Goal: Task Accomplishment & Management: Complete application form

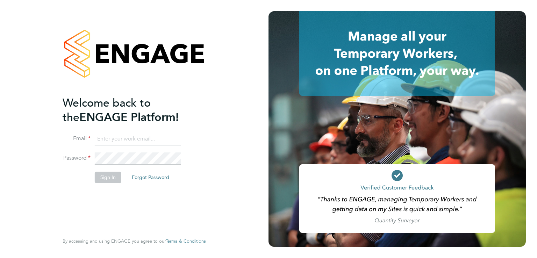
click at [127, 140] on input at bounding box center [138, 139] width 86 height 13
type input "luke@falcongreen.co.uk"
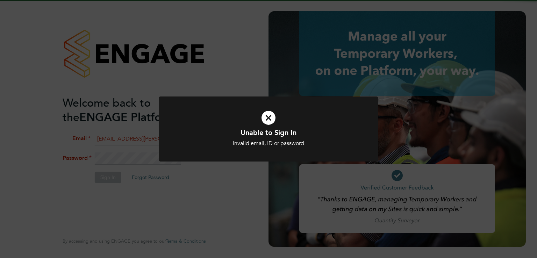
click at [116, 161] on div "Unable to Sign In Invalid email, ID or password Cancel Okay" at bounding box center [268, 129] width 537 height 258
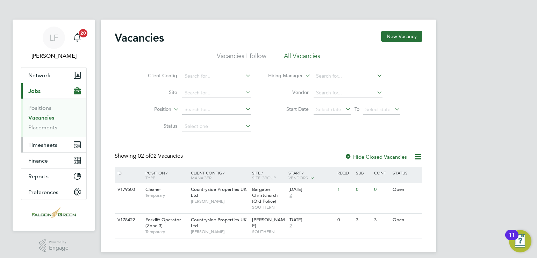
click at [38, 145] on span "Timesheets" at bounding box center [42, 144] width 29 height 7
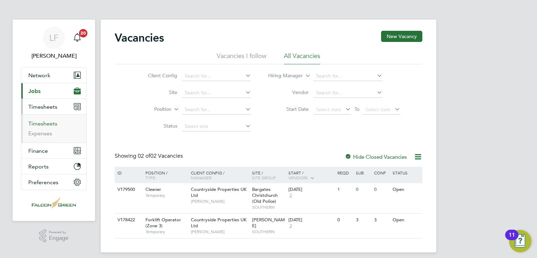
click at [37, 121] on link "Timesheets" at bounding box center [42, 123] width 29 height 7
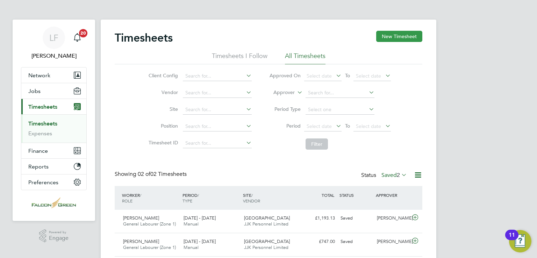
click at [391, 36] on button "New Timesheet" at bounding box center [399, 36] width 46 height 11
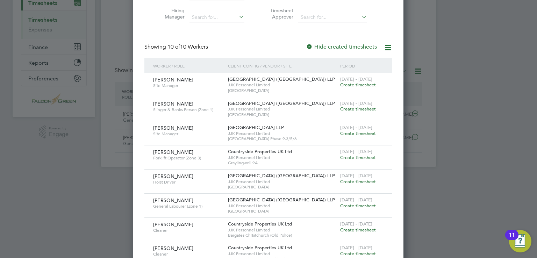
scroll to position [102, 0]
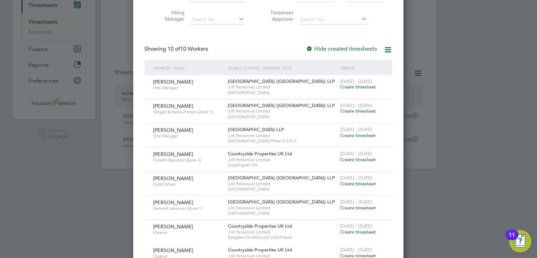
click at [354, 137] on span "Create timesheet" at bounding box center [358, 135] width 36 height 6
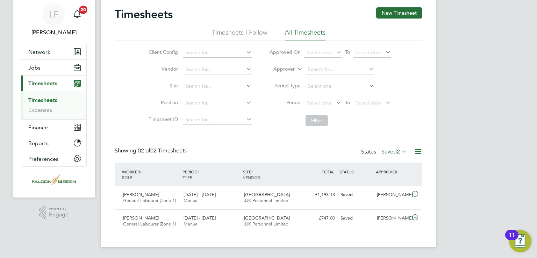
scroll to position [17, 61]
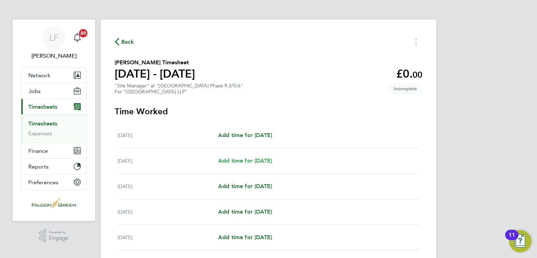
click at [264, 165] on link "Add time for [DATE]" at bounding box center [245, 160] width 54 height 8
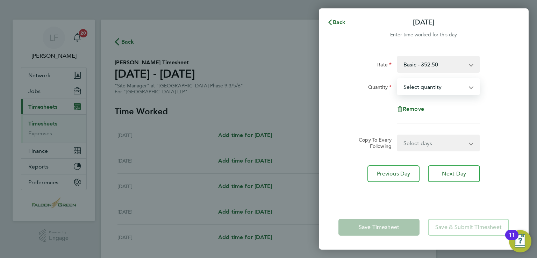
click at [435, 88] on select "Select quantity 0.5 1" at bounding box center [433, 86] width 73 height 15
select select "1"
click at [397, 79] on select "Select quantity 0.5 1" at bounding box center [433, 86] width 73 height 15
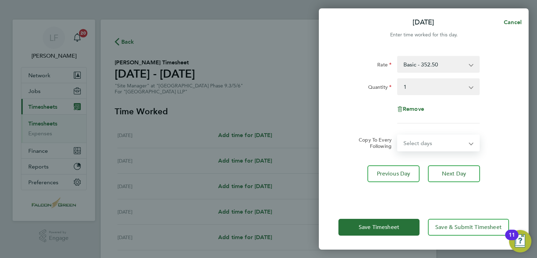
click at [424, 136] on select "Select days Day Weekday (Mon-Fri) Weekend (Sat-Sun) [DATE] [DATE] [DATE] [DATE]…" at bounding box center [433, 142] width 73 height 15
click at [425, 135] on select "Select days Day Weekday (Mon-Fri) Weekend (Sat-Sun) [DATE] [DATE] [DATE] [DATE]…" at bounding box center [433, 142] width 73 height 15
click at [453, 176] on span "Next Day" at bounding box center [454, 173] width 24 height 7
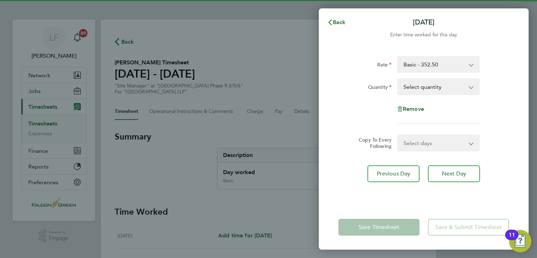
click at [439, 87] on select "Select quantity 0.5 1" at bounding box center [433, 86] width 73 height 15
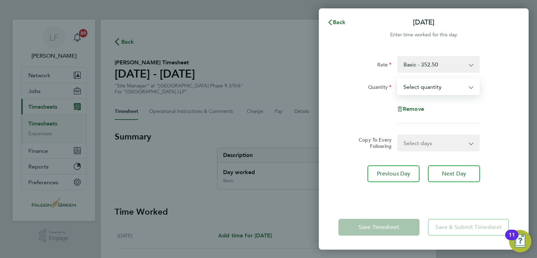
select select "1"
click at [397, 79] on select "Select quantity 0.5 1" at bounding box center [433, 86] width 73 height 15
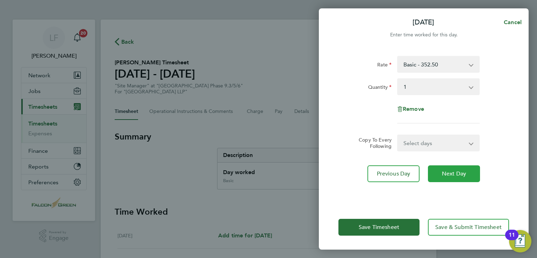
click at [450, 178] on button "Next Day" at bounding box center [454, 173] width 52 height 17
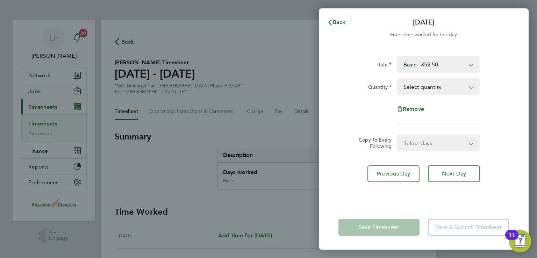
click at [444, 84] on select "Select quantity 0.5 1" at bounding box center [433, 86] width 73 height 15
select select "1"
click at [397, 79] on select "Select quantity 0.5 1" at bounding box center [433, 86] width 73 height 15
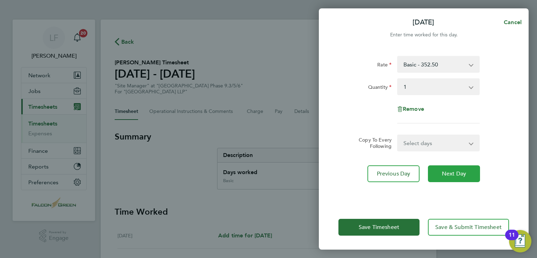
click at [442, 172] on span "Next Day" at bounding box center [454, 173] width 24 height 7
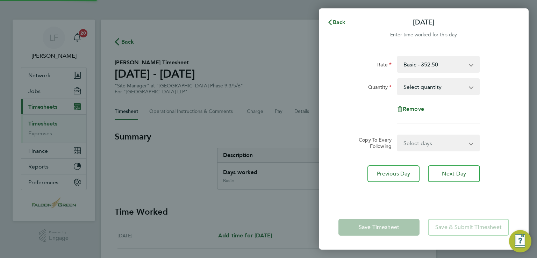
click at [412, 85] on select "Select quantity 0.5 1" at bounding box center [433, 86] width 73 height 15
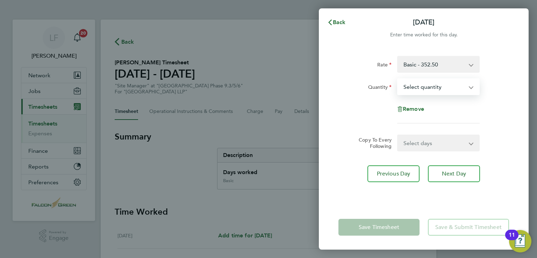
select select "1"
click at [397, 79] on select "Select quantity 0.5 1" at bounding box center [433, 86] width 73 height 15
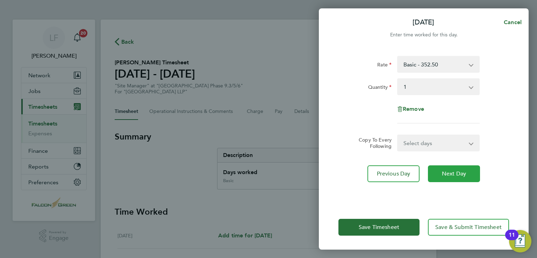
click at [444, 168] on button "Next Day" at bounding box center [454, 173] width 52 height 17
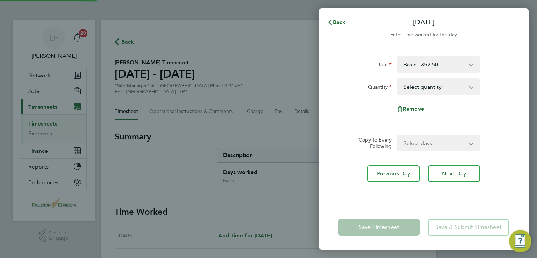
click at [422, 85] on select "Select quantity 0.5 1" at bounding box center [433, 86] width 73 height 15
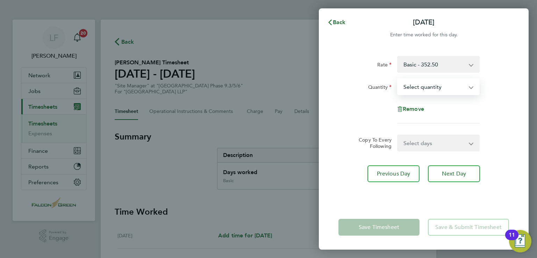
select select "1"
click at [397, 79] on select "Select quantity 0.5 1" at bounding box center [433, 86] width 73 height 15
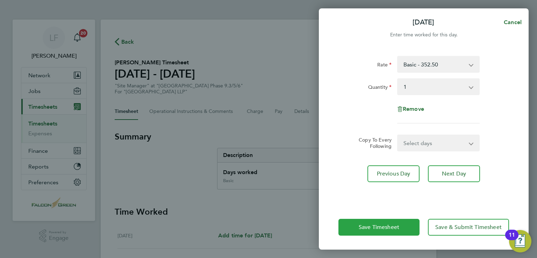
click at [407, 223] on button "Save Timesheet" at bounding box center [378, 227] width 81 height 17
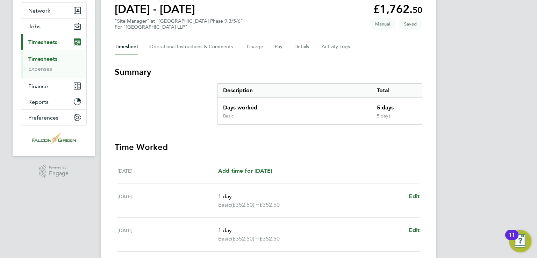
scroll to position [65, 0]
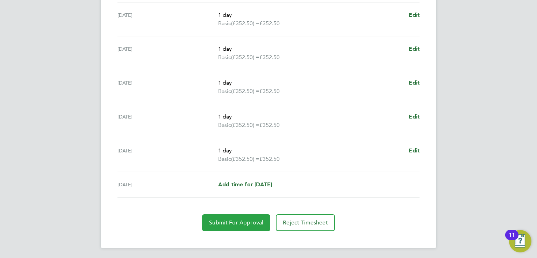
click at [243, 217] on button "Submit For Approval" at bounding box center [236, 222] width 68 height 17
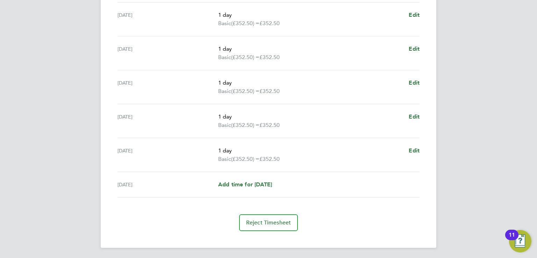
scroll to position [0, 0]
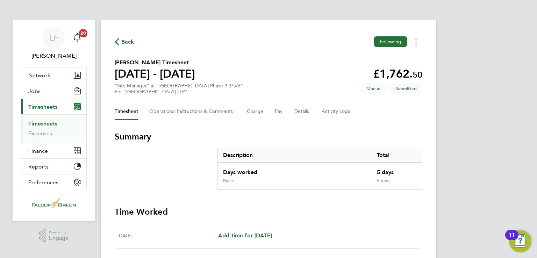
click at [41, 123] on link "Timesheets" at bounding box center [42, 123] width 29 height 7
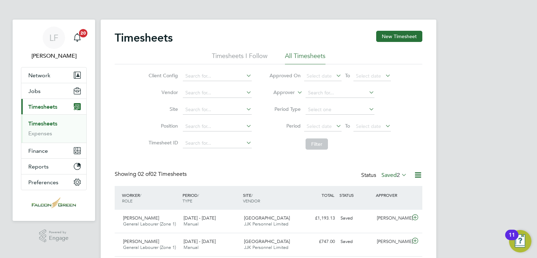
click at [291, 59] on li "All Timesheets" at bounding box center [305, 58] width 41 height 13
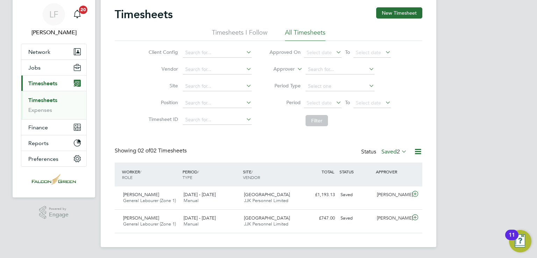
click at [393, 145] on div "Timesheets New Timesheet Timesheets I Follow All Timesheets Client Config Vendo…" at bounding box center [268, 120] width 307 height 226
click at [392, 154] on label "Saved 2" at bounding box center [393, 151] width 25 height 7
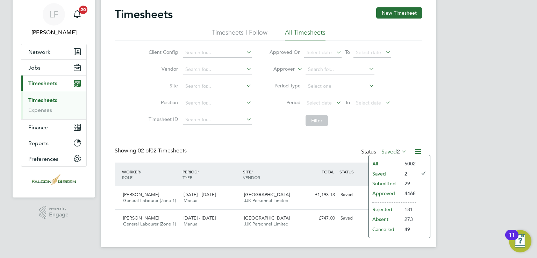
click at [395, 161] on li "All" at bounding box center [385, 164] width 32 height 10
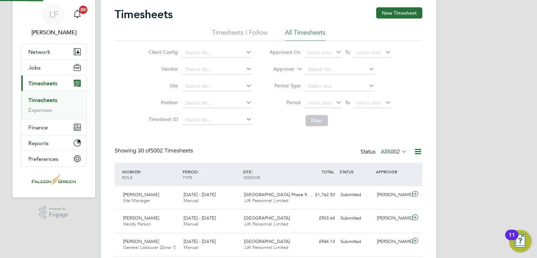
scroll to position [0, 0]
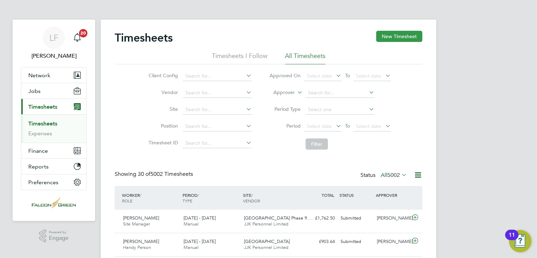
click at [388, 40] on button "New Timesheet" at bounding box center [399, 36] width 46 height 11
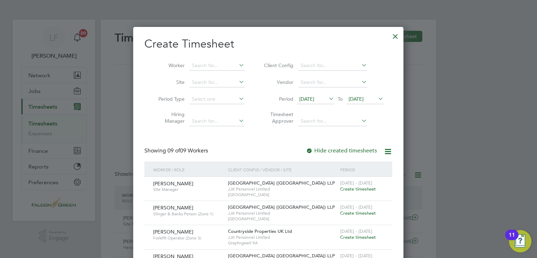
click at [369, 185] on span "[DATE] - [DATE]" at bounding box center [356, 183] width 32 height 6
click at [353, 192] on div "[DATE] - [DATE] Create timesheet" at bounding box center [361, 186] width 47 height 19
click at [355, 186] on span "Create timesheet" at bounding box center [358, 189] width 36 height 6
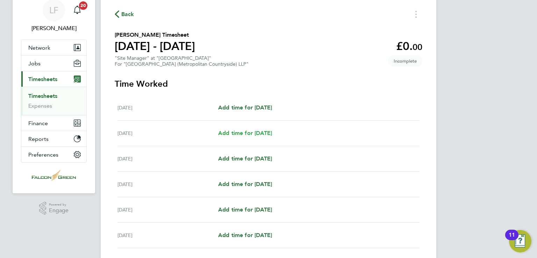
click at [257, 131] on span "Add time for [DATE]" at bounding box center [245, 133] width 54 height 7
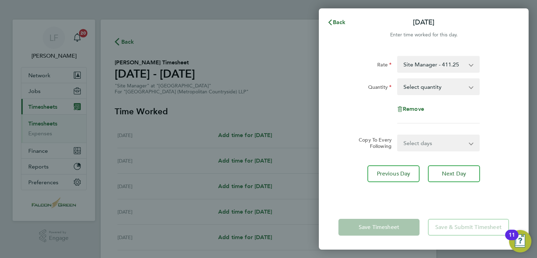
click at [415, 94] on select "Select quantity 0.5 1" at bounding box center [433, 86] width 73 height 15
select select "1"
click at [397, 79] on select "Select quantity 0.5 1" at bounding box center [433, 86] width 73 height 15
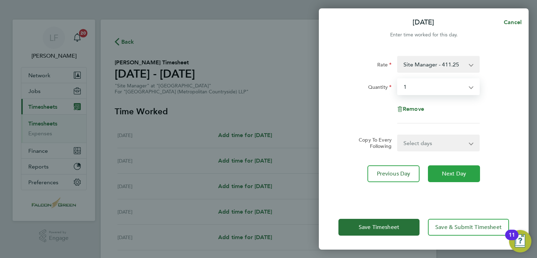
click at [458, 172] on span "Next Day" at bounding box center [454, 173] width 24 height 7
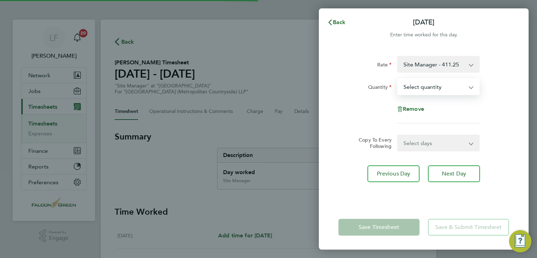
drag, startPoint x: 433, startPoint y: 90, endPoint x: 433, endPoint y: 94, distance: 4.2
click at [433, 90] on select "Select quantity 0.5 1" at bounding box center [433, 86] width 73 height 15
select select "1"
click at [397, 79] on select "Select quantity 0.5 1" at bounding box center [433, 86] width 73 height 15
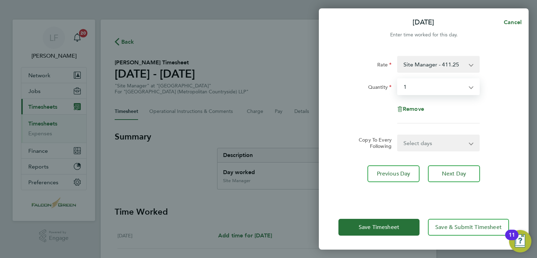
click at [446, 183] on div "Rate Site Manager - 411.25 Quantity Select quantity 0.5 1 Remove Copy To Every …" at bounding box center [424, 126] width 210 height 157
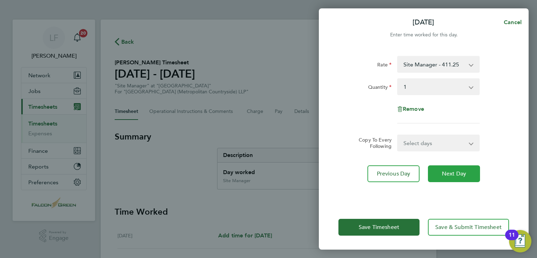
click at [447, 175] on span "Next Day" at bounding box center [454, 173] width 24 height 7
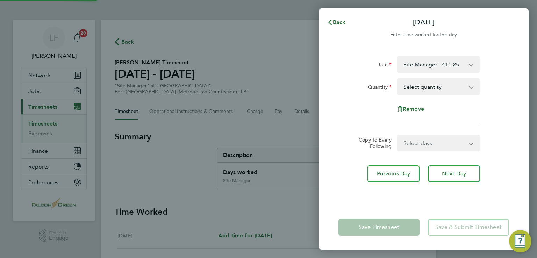
click at [420, 90] on select "Select quantity 0.5 1" at bounding box center [433, 86] width 73 height 15
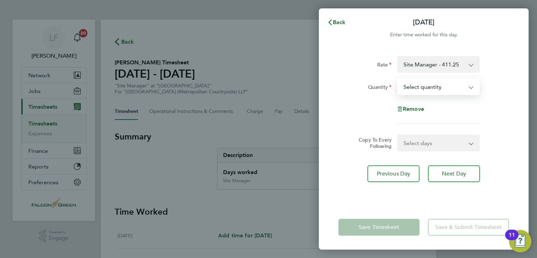
select select "1"
click at [397, 79] on select "Select quantity 0.5 1" at bounding box center [433, 86] width 73 height 15
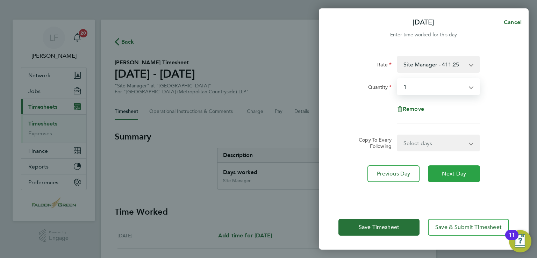
click at [438, 168] on button "Next Day" at bounding box center [454, 173] width 52 height 17
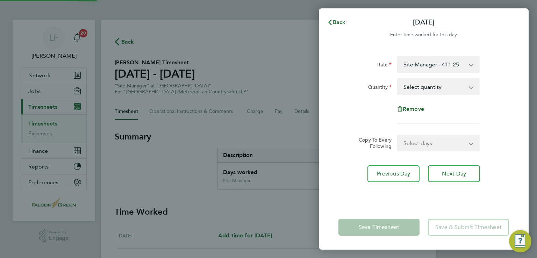
click at [416, 89] on select "Select quantity 0.5 1" at bounding box center [433, 86] width 73 height 15
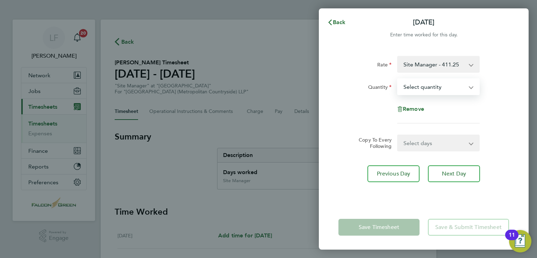
select select "1"
click at [397, 79] on select "Select quantity 0.5 1" at bounding box center [433, 86] width 73 height 15
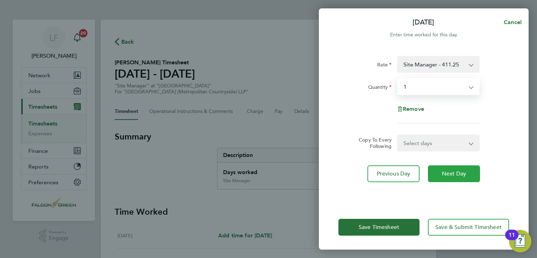
click at [442, 171] on span "Next Day" at bounding box center [454, 173] width 24 height 7
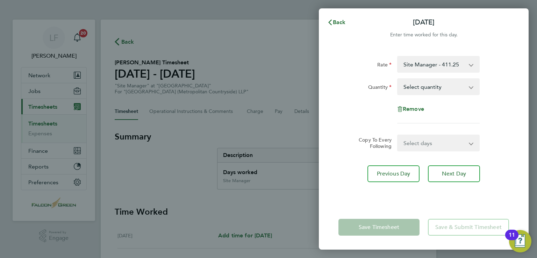
click at [425, 95] on div "Rate Site Manager - 411.25 Quantity Select quantity 0.5 1 Remove" at bounding box center [423, 89] width 170 height 67
click at [422, 88] on select "Select quantity 0.5 1" at bounding box center [433, 86] width 73 height 15
select select "1"
click at [397, 79] on select "Select quantity 0.5 1" at bounding box center [433, 86] width 73 height 15
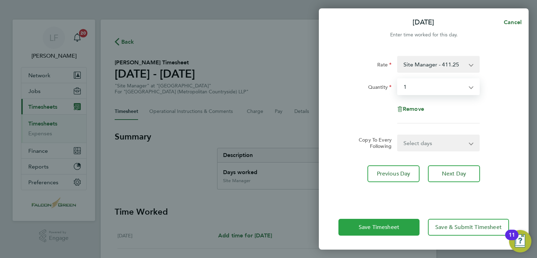
click at [397, 232] on button "Save Timesheet" at bounding box center [378, 227] width 81 height 17
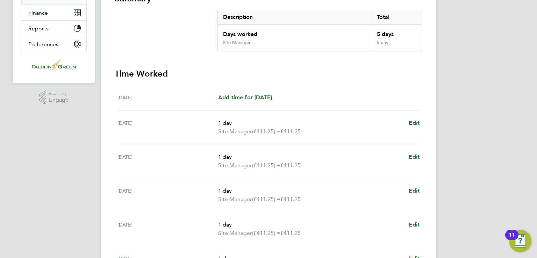
scroll to position [246, 0]
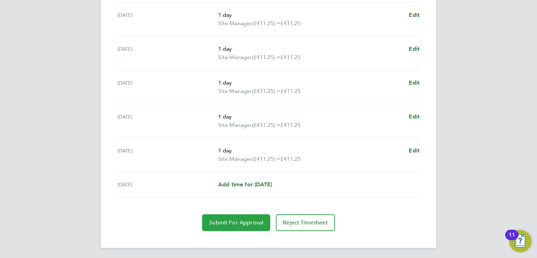
click at [252, 220] on span "Submit For Approval" at bounding box center [236, 222] width 54 height 7
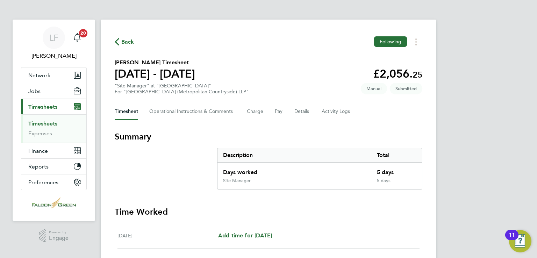
scroll to position [1, 0]
click at [40, 122] on link "Timesheets" at bounding box center [42, 122] width 29 height 7
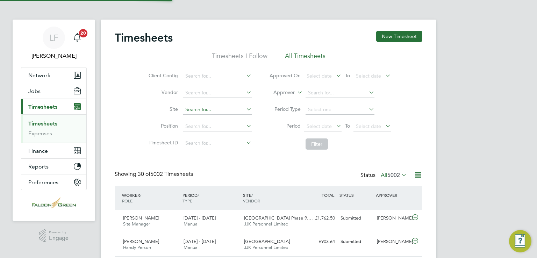
scroll to position [3, 3]
click at [227, 64] on div "Client Config Vendor Site Position Timesheet ID Approved On Select date To Sele…" at bounding box center [268, 108] width 307 height 89
click at [227, 60] on li "Timesheets I Follow" at bounding box center [240, 58] width 56 height 13
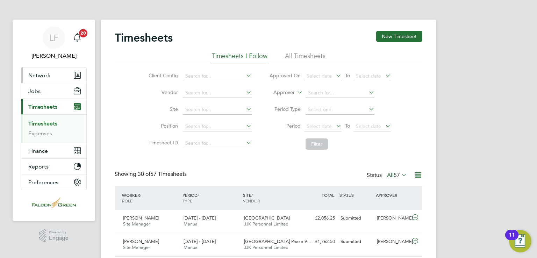
click at [29, 74] on span "Network" at bounding box center [39, 75] width 22 height 7
